Goal: Task Accomplishment & Management: Manage account settings

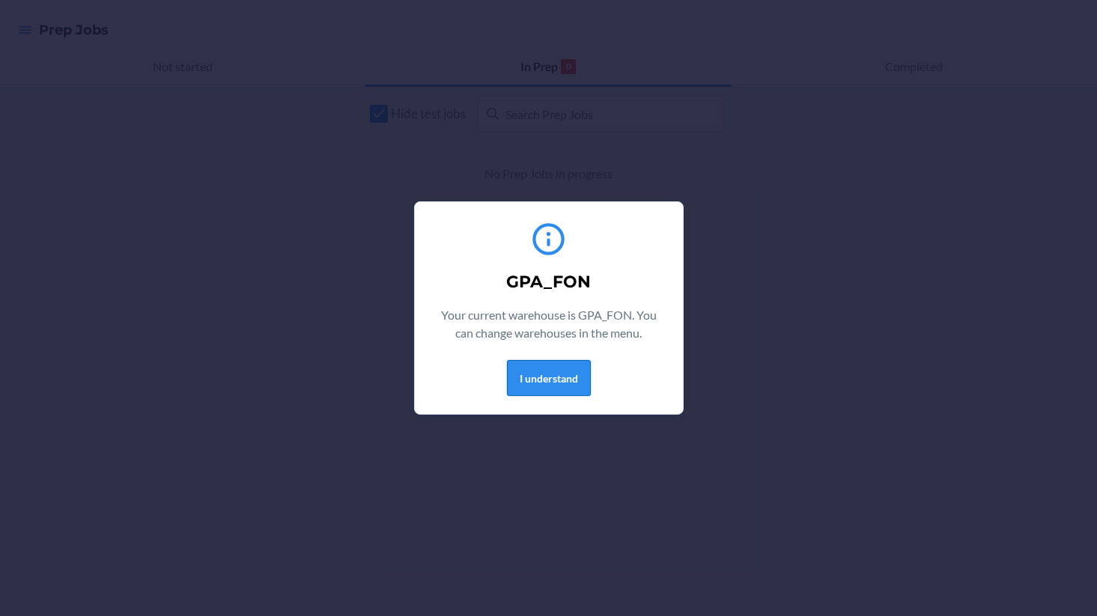
click at [561, 379] on button "I understand" at bounding box center [549, 378] width 84 height 36
click at [526, 372] on button "I understand" at bounding box center [549, 378] width 84 height 36
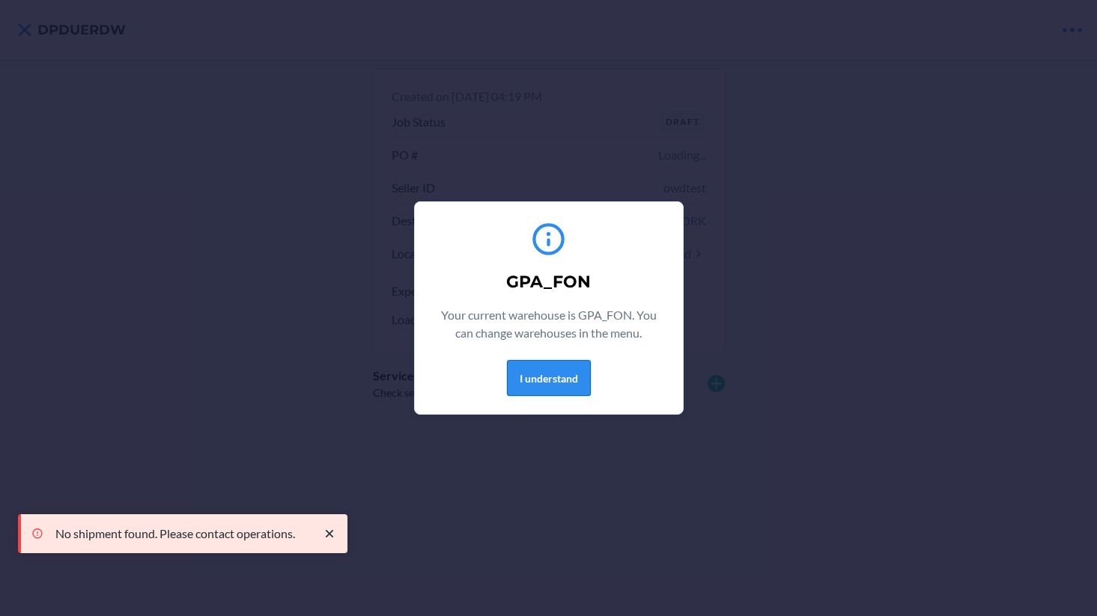
click at [523, 368] on button "I understand" at bounding box center [549, 378] width 84 height 36
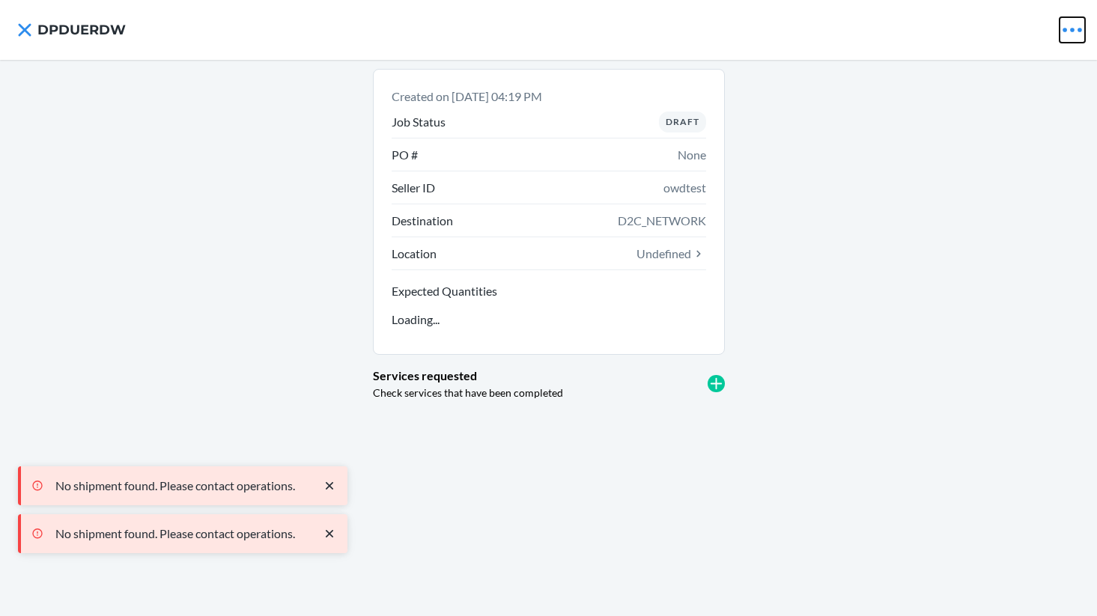
click at [1061, 32] on icon at bounding box center [1071, 29] width 25 height 25
click at [887, 120] on div "Created on Mar 19, 2025, 04:19 PM Job Status Draft PO # None Seller ID owdtest …" at bounding box center [548, 338] width 1097 height 556
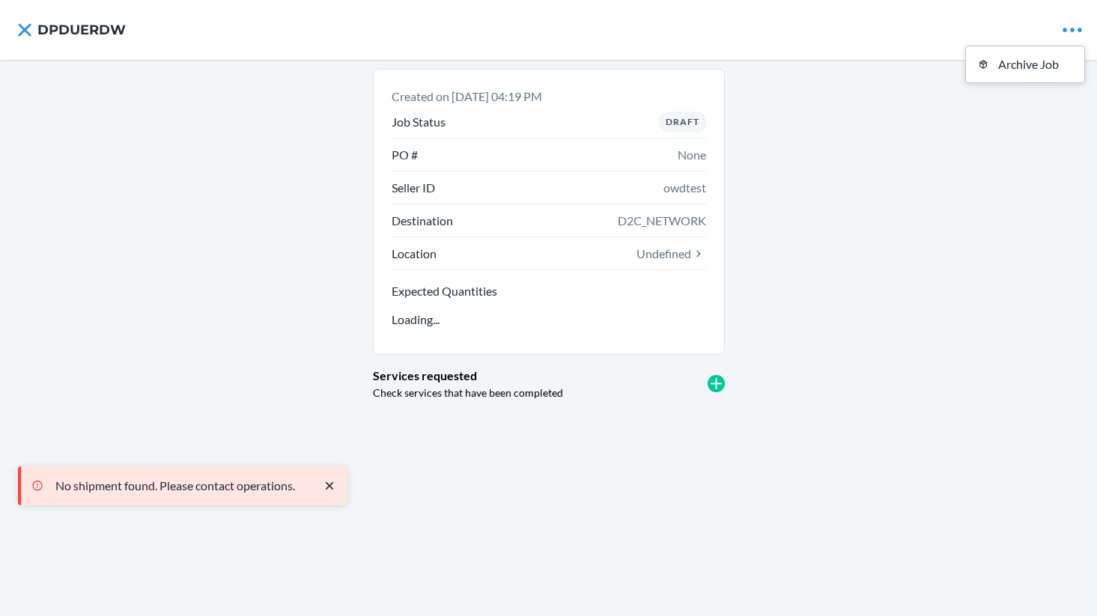
click at [887, 120] on div "Created on Mar 19, 2025, 04:19 PM Job Status Draft PO # None Seller ID owdtest …" at bounding box center [548, 338] width 1097 height 556
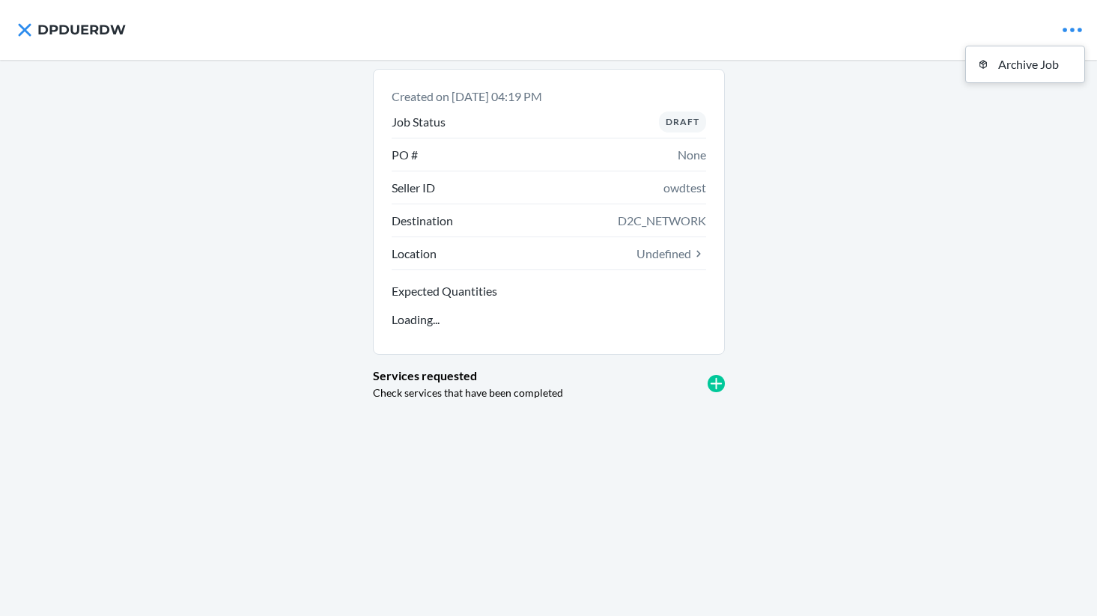
click at [950, 201] on div "Created on Mar 19, 2025, 04:19 PM Job Status Draft PO # None Seller ID owdtest …" at bounding box center [548, 338] width 1097 height 556
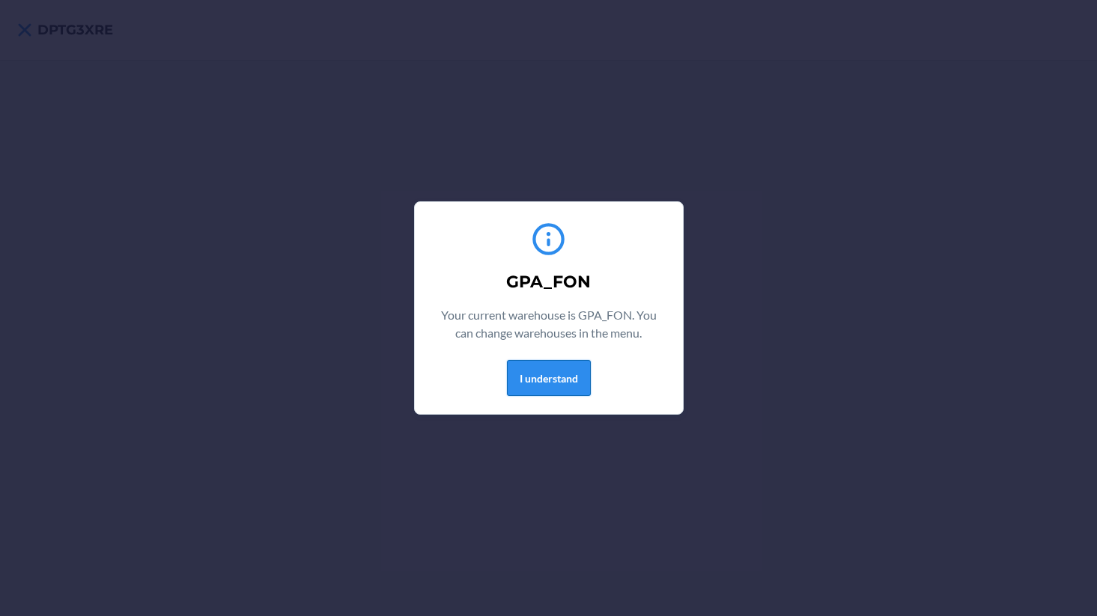
click at [581, 375] on button "I understand" at bounding box center [549, 378] width 84 height 36
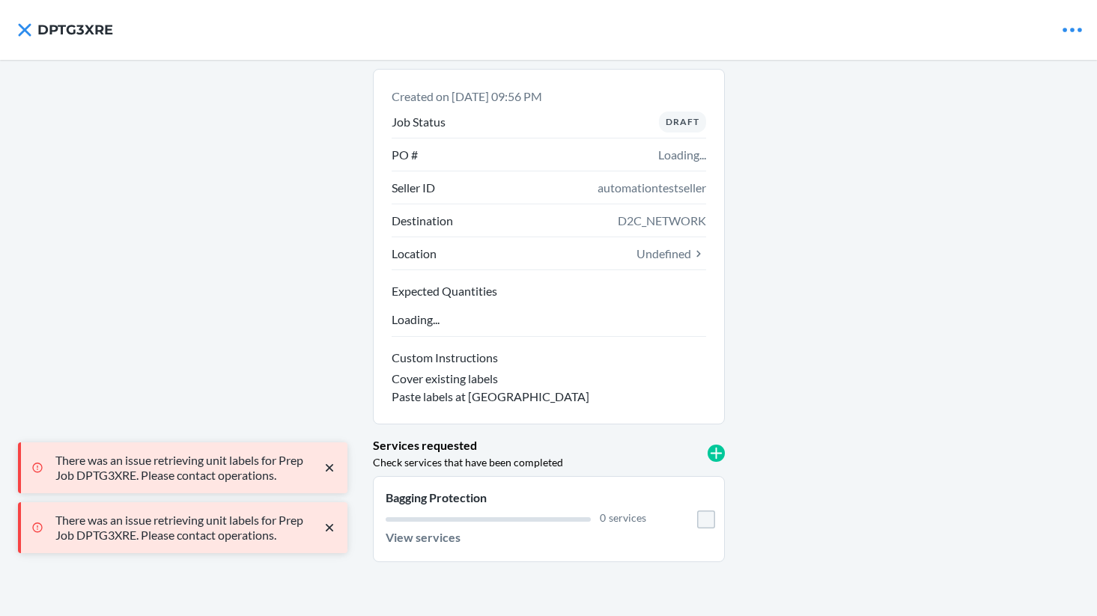
click at [1086, 28] on nav "DPTG3XRE" at bounding box center [548, 30] width 1097 height 60
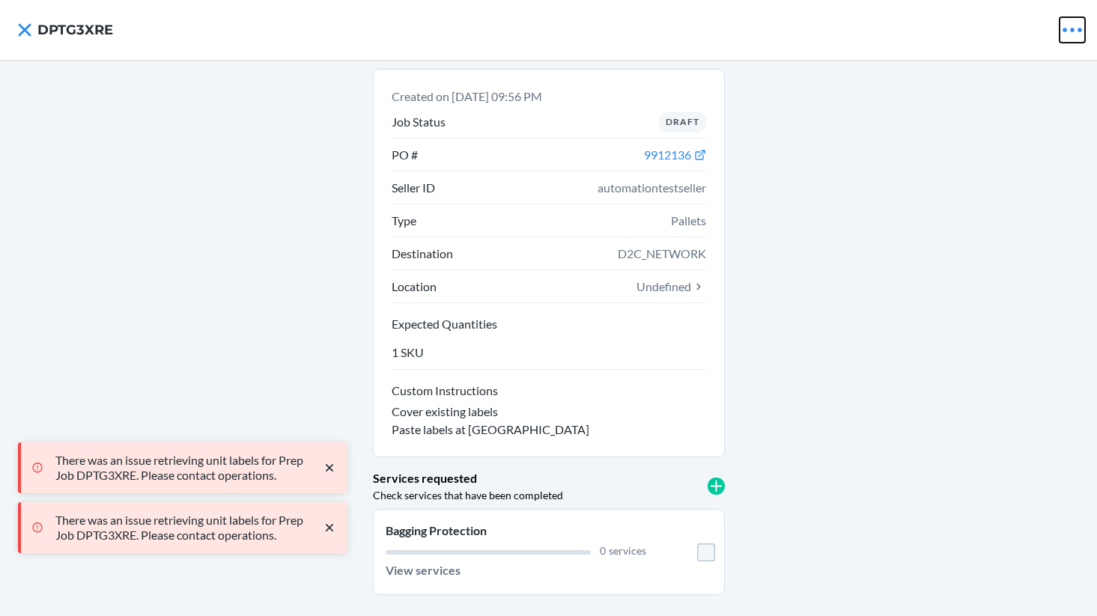
click at [1073, 31] on icon at bounding box center [1071, 30] width 19 height 4
click at [1070, 32] on icon at bounding box center [1071, 29] width 25 height 25
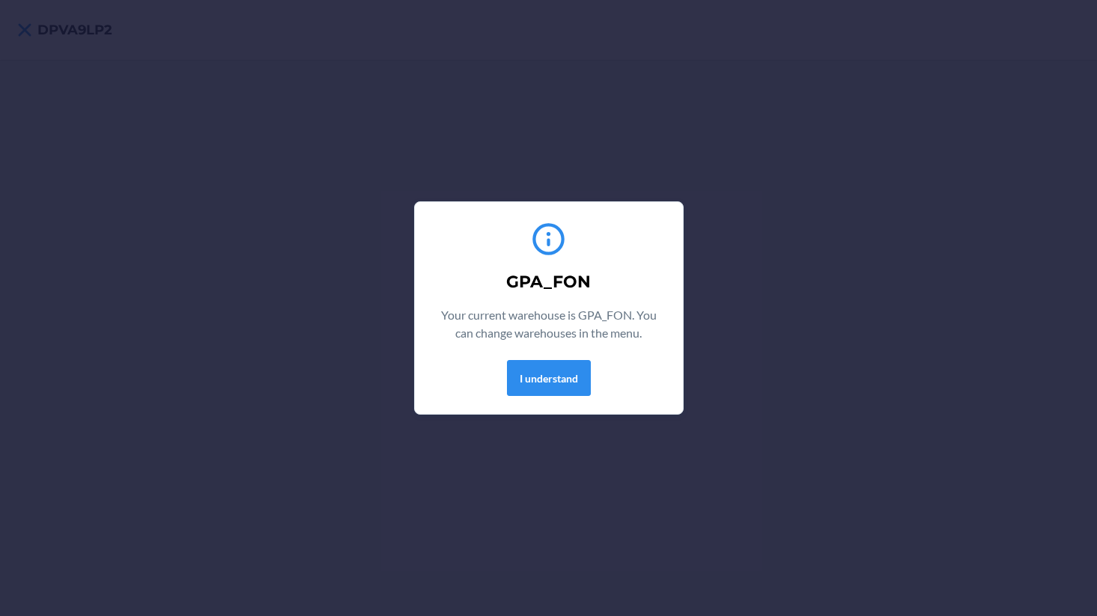
click at [551, 395] on button "I understand" at bounding box center [549, 378] width 84 height 36
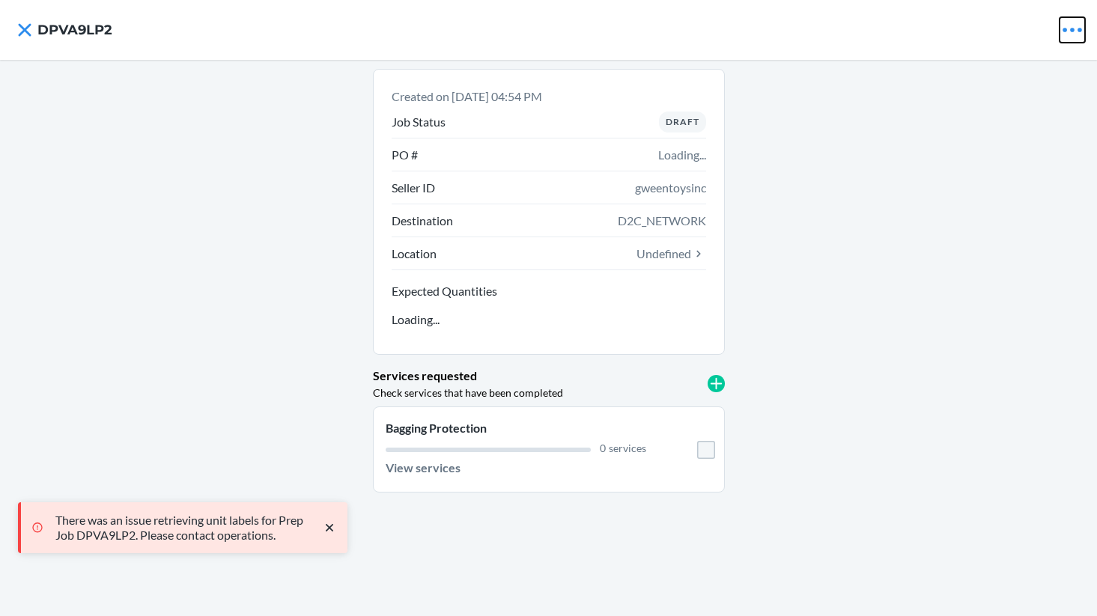
click at [1080, 29] on icon at bounding box center [1071, 30] width 19 height 4
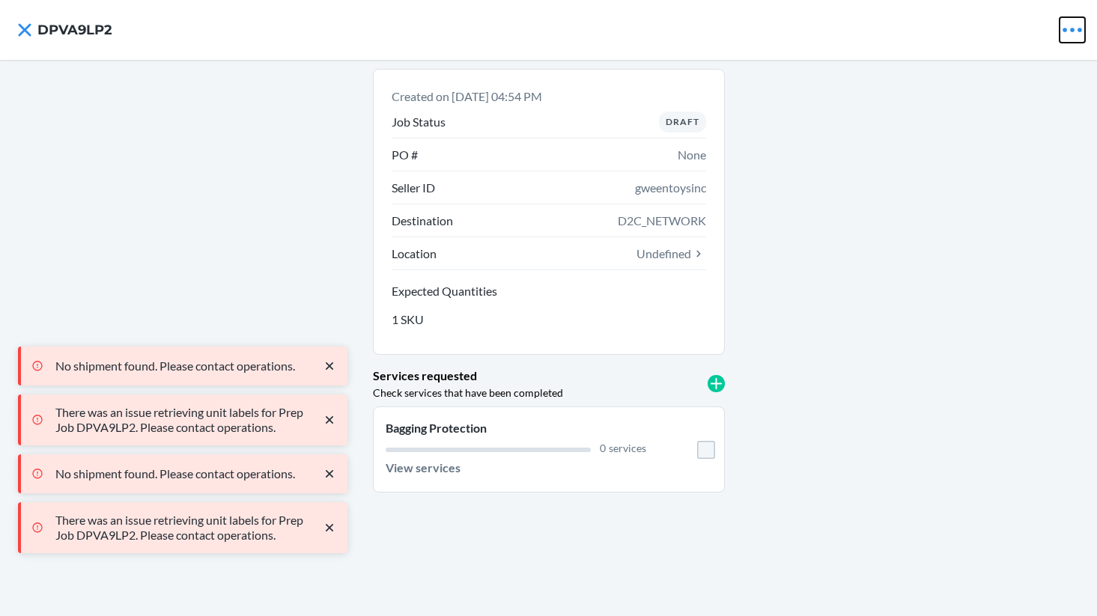
click at [1078, 28] on icon at bounding box center [1071, 30] width 19 height 4
click at [910, 51] on nav "DPVA9LP2 Archive Job" at bounding box center [548, 30] width 1097 height 60
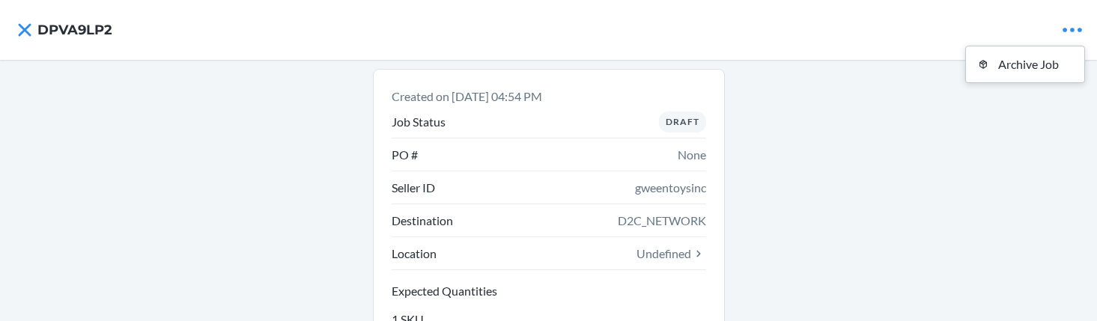
click at [1058, 25] on nav "DPVA9LP2 Archive Job" at bounding box center [548, 30] width 1097 height 60
click at [1073, 26] on icon at bounding box center [1071, 29] width 25 height 25
click at [1072, 26] on icon at bounding box center [1071, 29] width 25 height 25
click at [861, 37] on nav "DPVA9LP2 Archive Job" at bounding box center [548, 30] width 1097 height 60
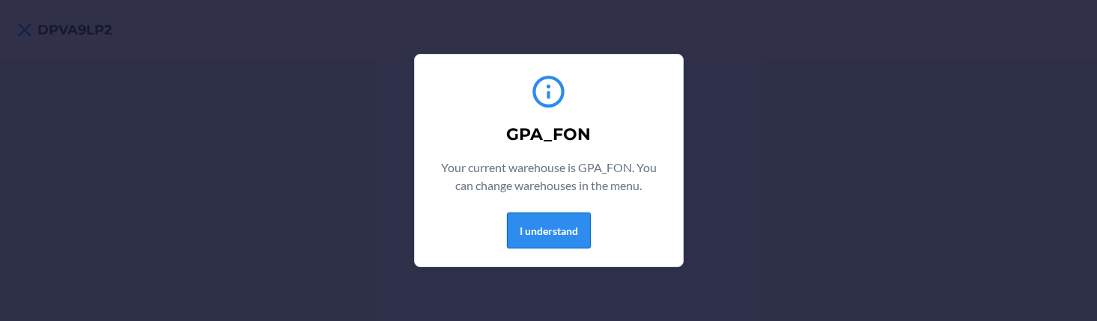
click at [536, 245] on button "I understand" at bounding box center [549, 231] width 84 height 36
click at [546, 236] on button "I understand" at bounding box center [549, 231] width 84 height 36
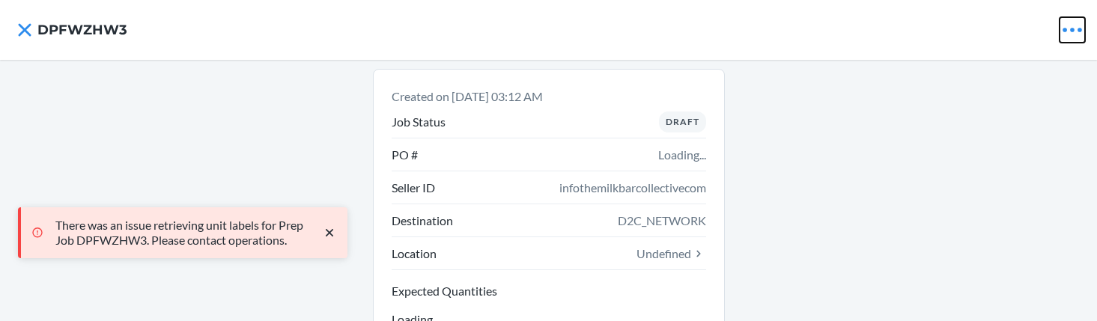
click at [1074, 26] on icon at bounding box center [1071, 29] width 25 height 25
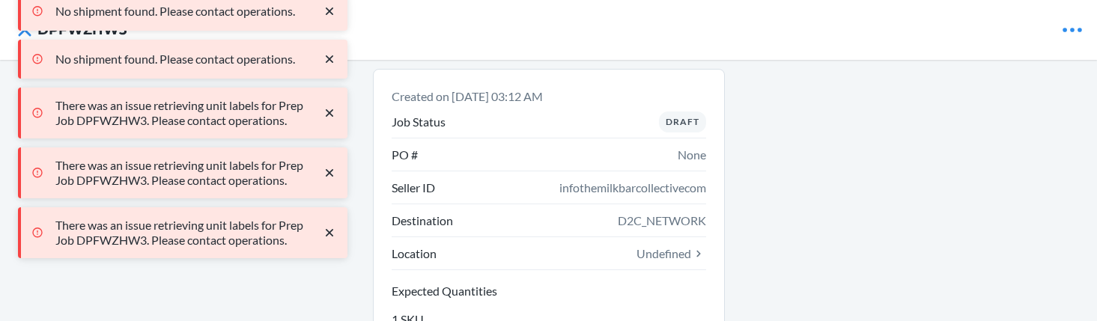
click at [1086, 34] on nav "DPFWZHW3" at bounding box center [548, 30] width 1097 height 60
click at [1071, 32] on icon at bounding box center [1071, 29] width 25 height 25
click at [975, 19] on nav "DPFWZHW3 Archive Job" at bounding box center [548, 30] width 1097 height 60
